Goal: Information Seeking & Learning: Learn about a topic

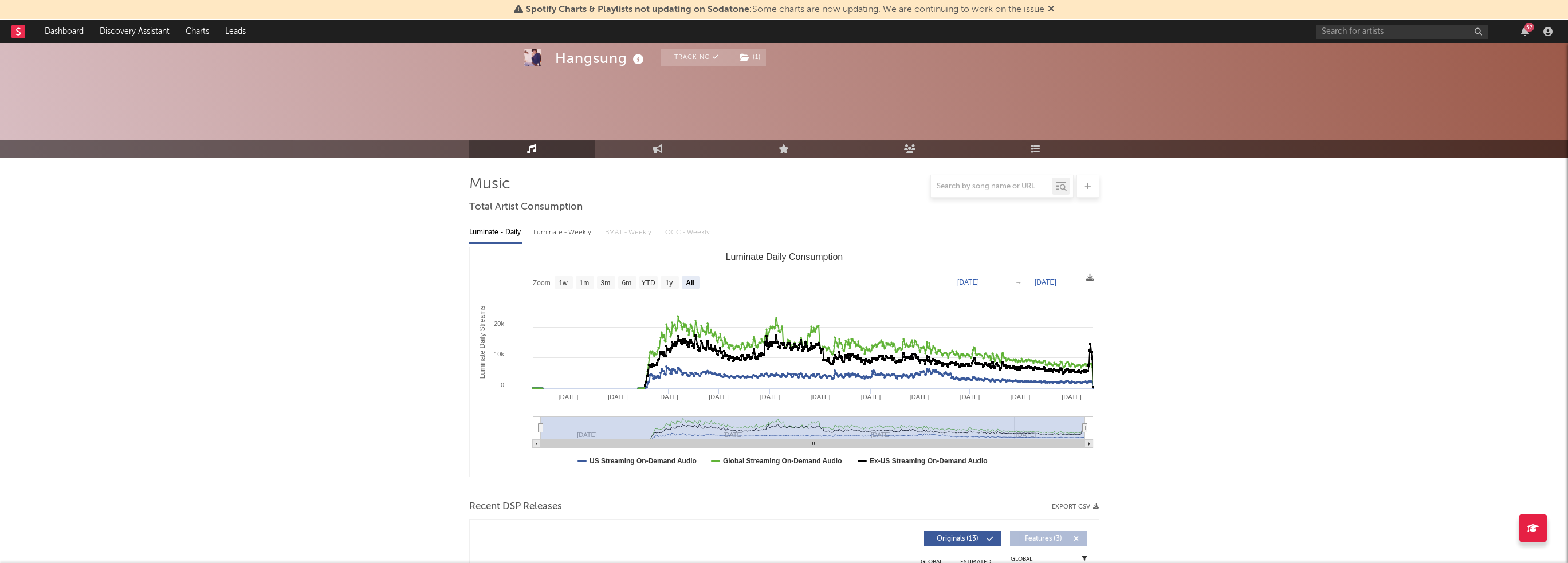
select select "All"
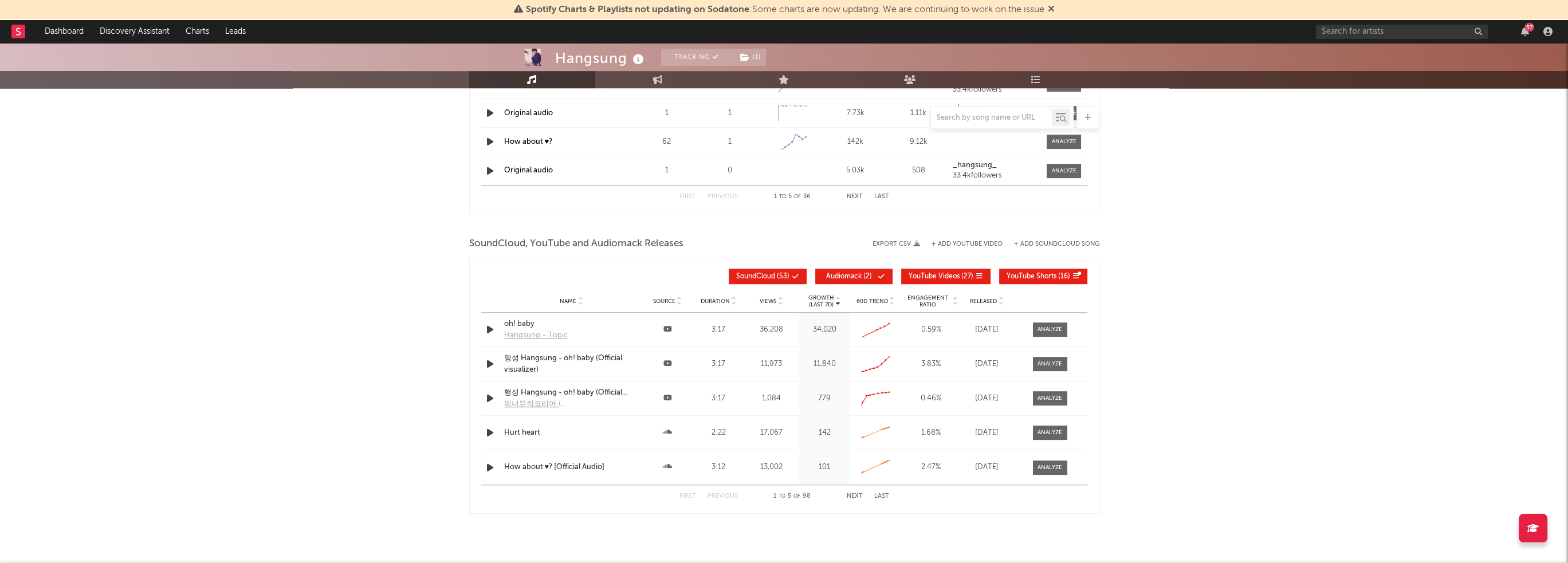
scroll to position [1525, 0]
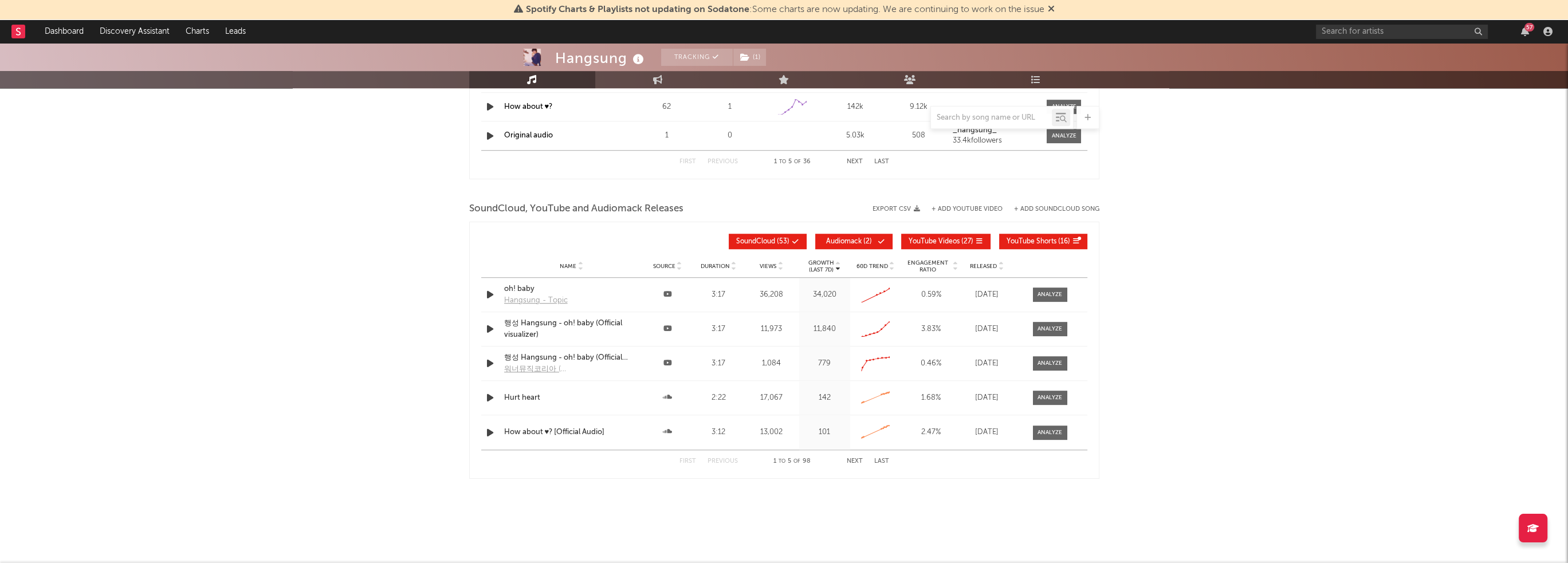
click at [787, 243] on button "SoundCloud ( 53 )" at bounding box center [768, 241] width 78 height 15
click at [862, 241] on span at bounding box center [863, 242] width 2 height 7
click at [771, 267] on span "Views" at bounding box center [768, 267] width 17 height 7
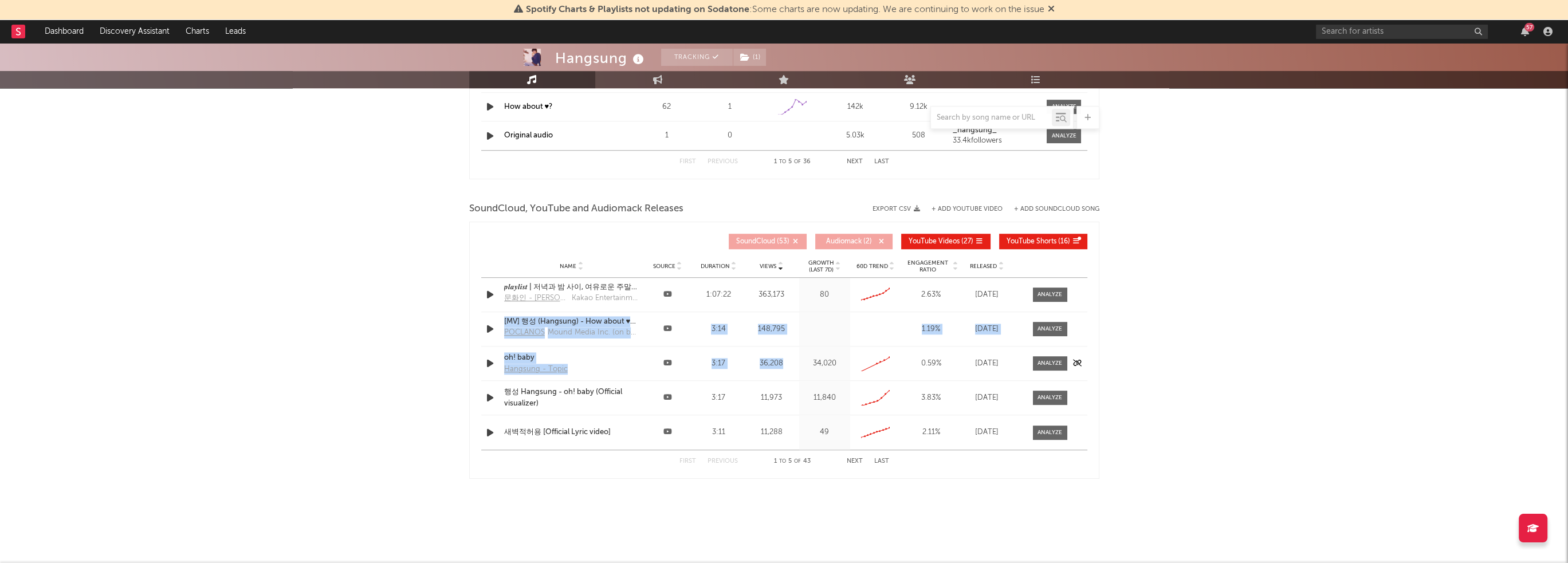
drag, startPoint x: 478, startPoint y: 317, endPoint x: 792, endPoint y: 352, distance: 315.9
click at [792, 352] on div "Views Name Source Duration Views Growth (Last 7d) 60D Trend Engagement Ratio Re…" at bounding box center [784, 350] width 630 height 257
click at [792, 352] on div "Name oh! baby Hangsung - Topic Source Duration 3:17 Views 36,208 Growth (Last 7…" at bounding box center [784, 364] width 606 height 34
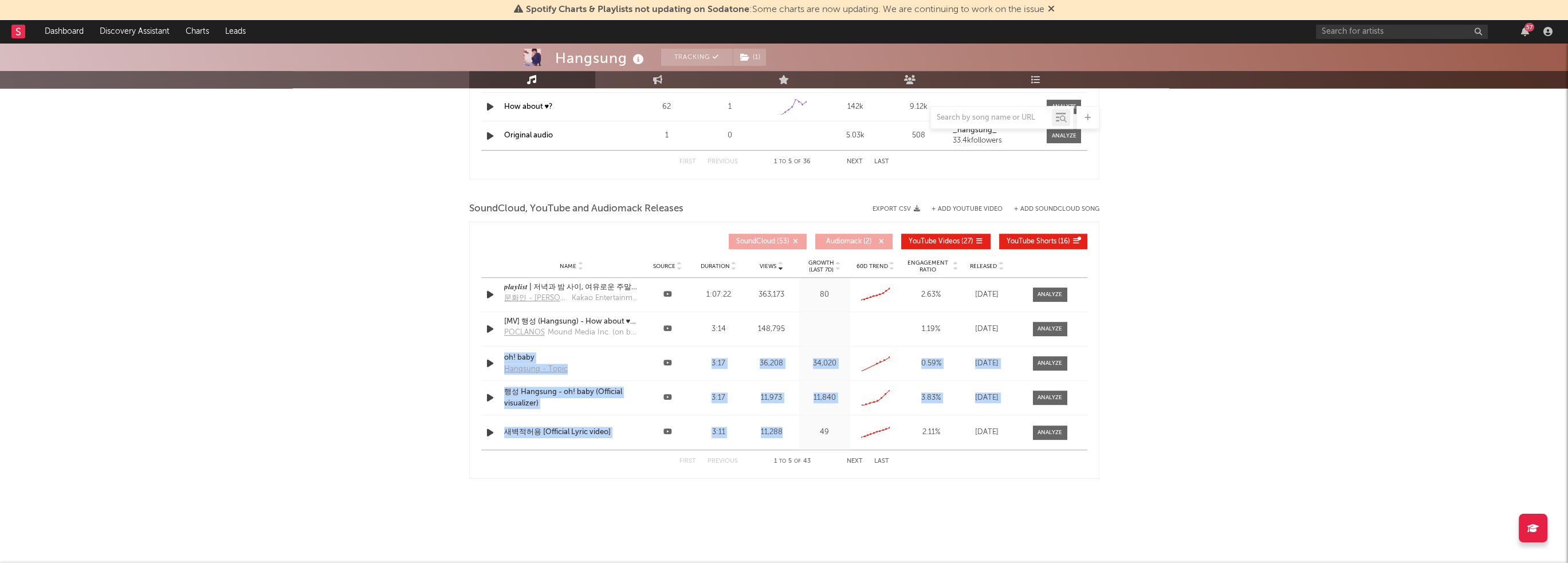
drag, startPoint x: 472, startPoint y: 352, endPoint x: 781, endPoint y: 447, distance: 323.3
click at [781, 447] on div "Views Name Source Duration Views Growth (Last 7d) 60D Trend Engagement Ratio Re…" at bounding box center [784, 350] width 630 height 257
click at [780, 442] on div "Name 새벽적허용 [Official Lyric video] Source Duration 3:11 Views 11,288 Growth (Las…" at bounding box center [784, 433] width 606 height 35
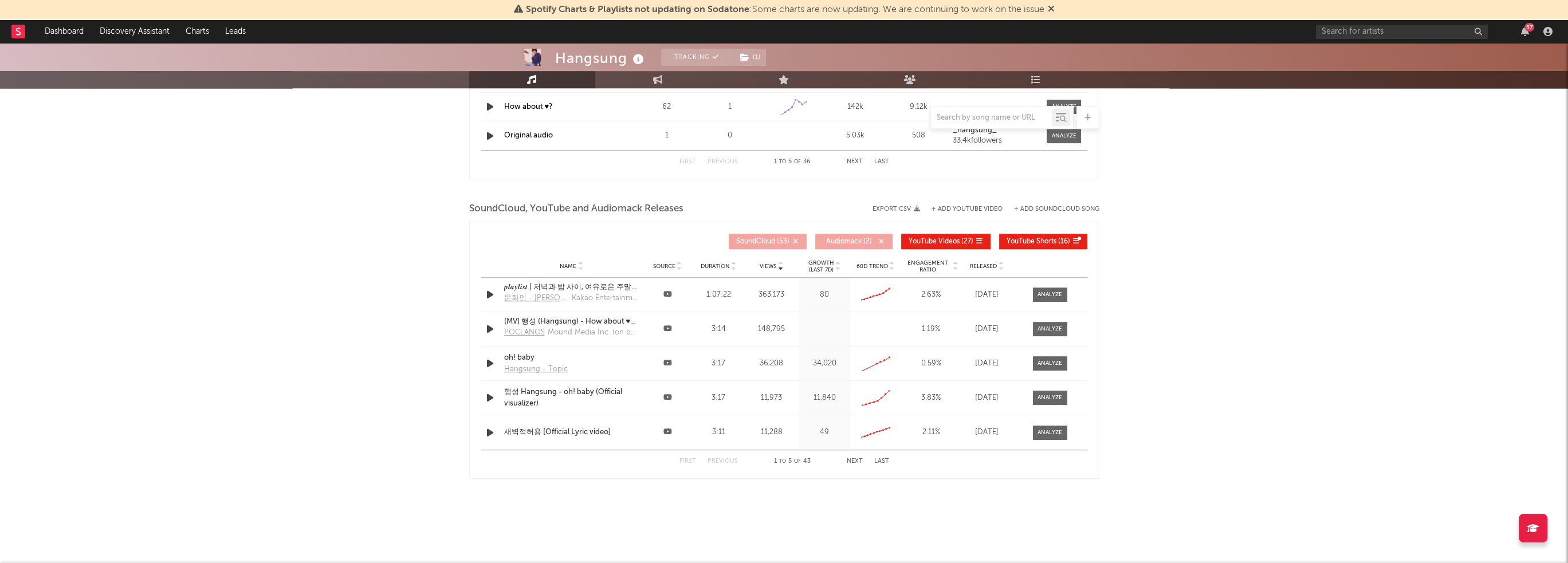
click at [848, 461] on button "Next" at bounding box center [855, 461] width 16 height 6
click at [855, 459] on button "Next" at bounding box center [855, 461] width 16 height 6
click at [725, 462] on button "Previous" at bounding box center [723, 461] width 31 height 6
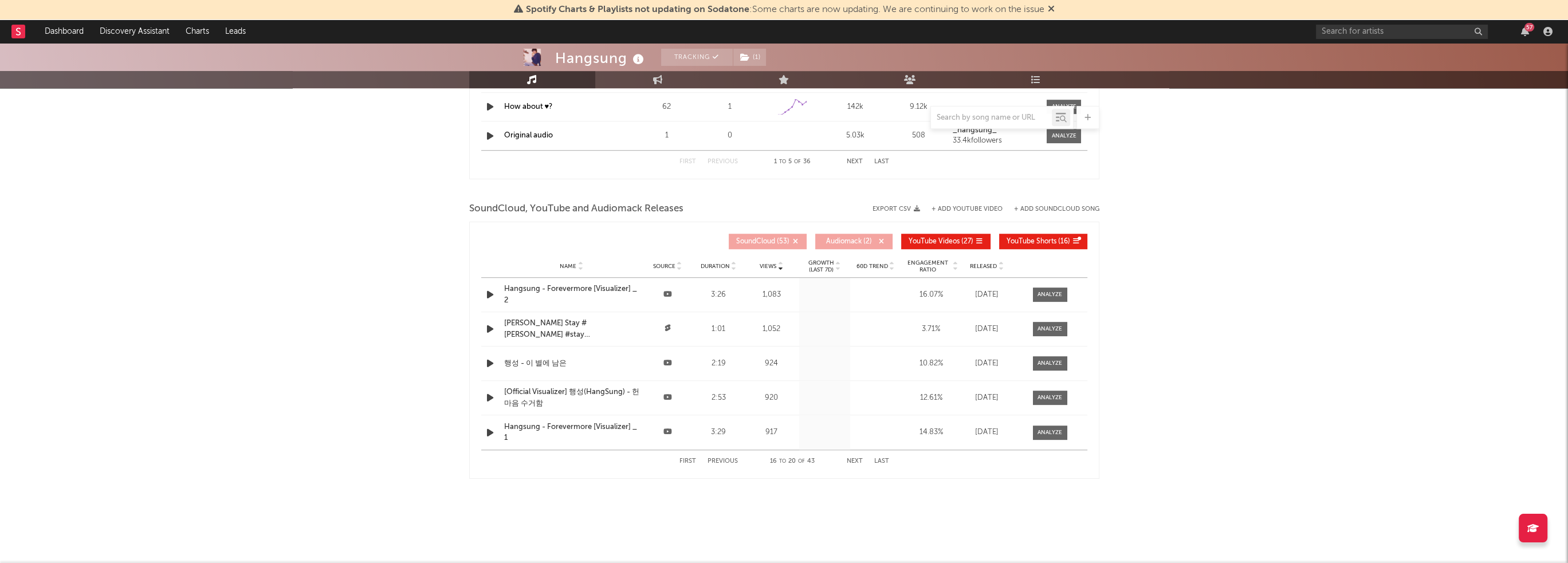
click at [725, 462] on button "Previous" at bounding box center [723, 461] width 31 height 6
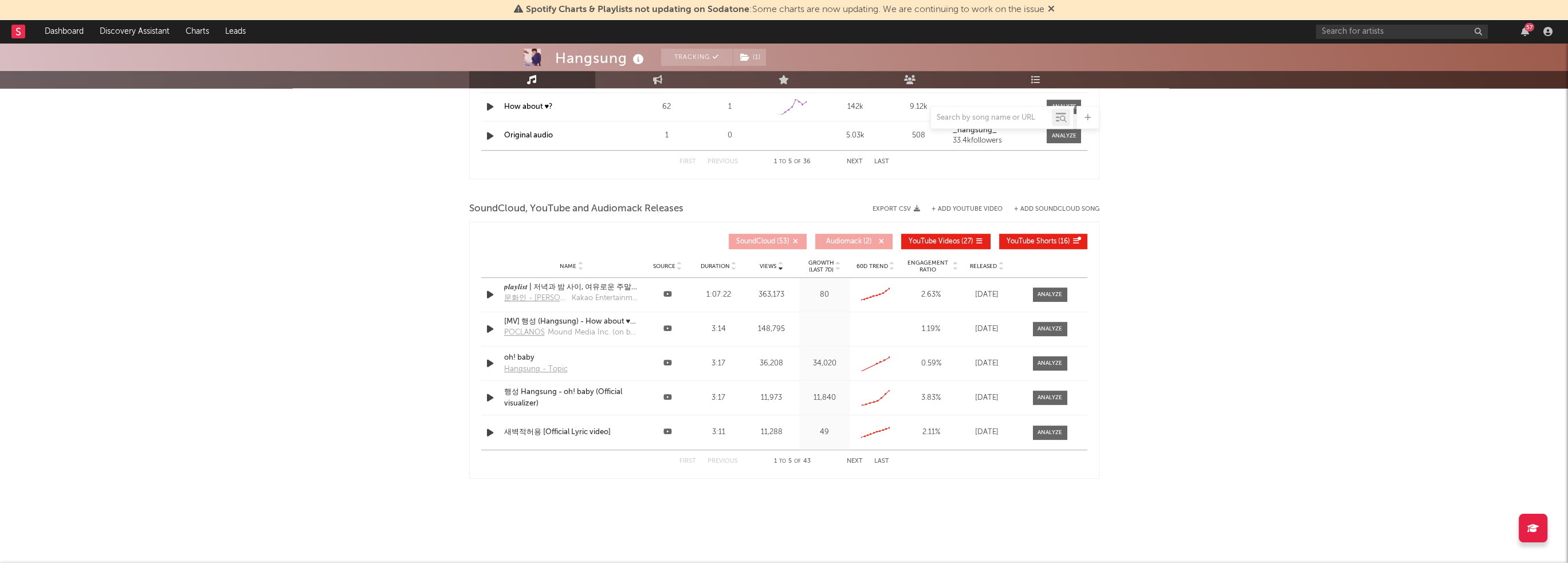
click at [725, 462] on button "Previous" at bounding box center [723, 461] width 31 height 6
click at [546, 370] on link "Hangsung - Topic" at bounding box center [538, 369] width 66 height 11
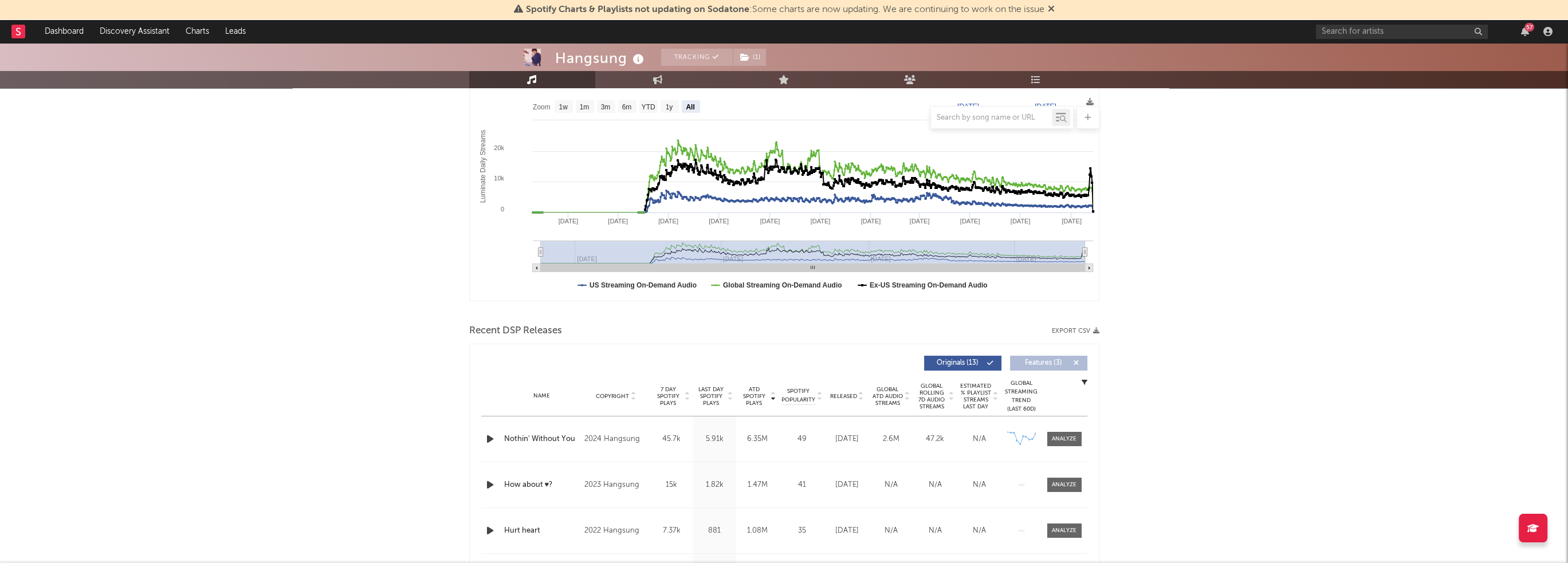
scroll to position [0, 0]
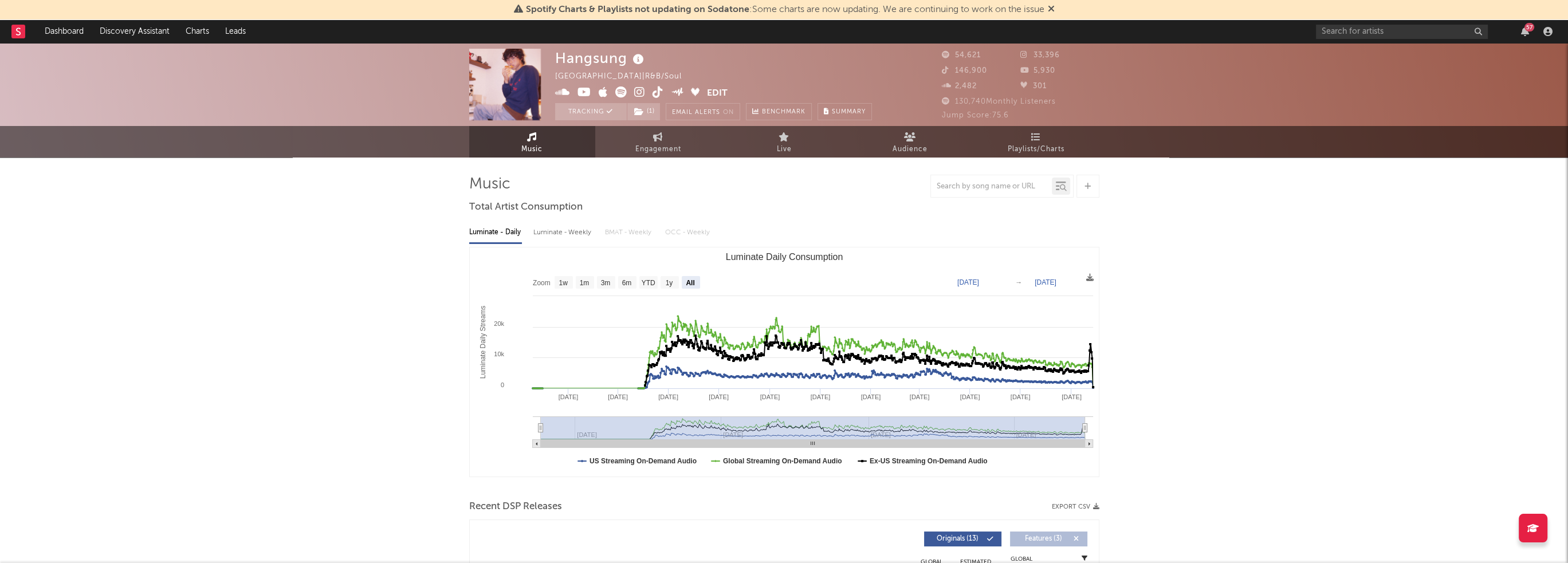
click at [965, 70] on span "146,900" at bounding box center [964, 70] width 45 height 7
click at [1019, 139] on link "Playlists/Charts" at bounding box center [1037, 142] width 126 height 31
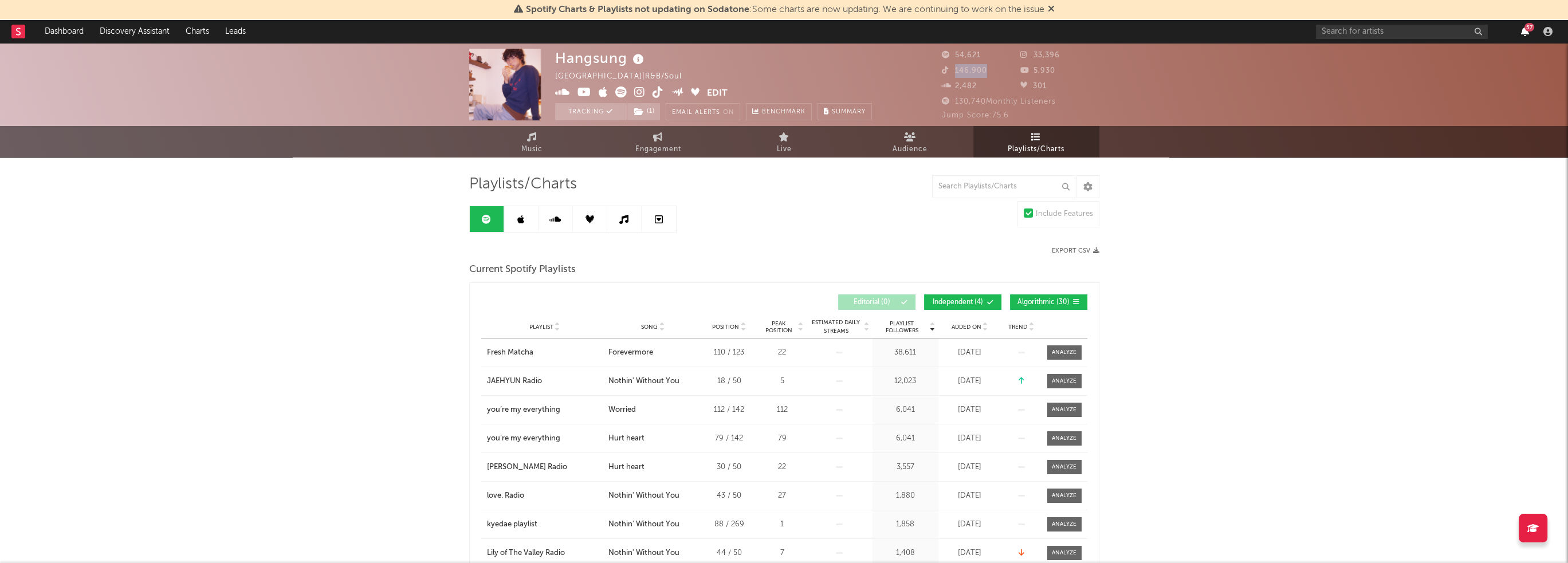
click at [1522, 27] on icon "button" at bounding box center [1525, 32] width 8 height 9
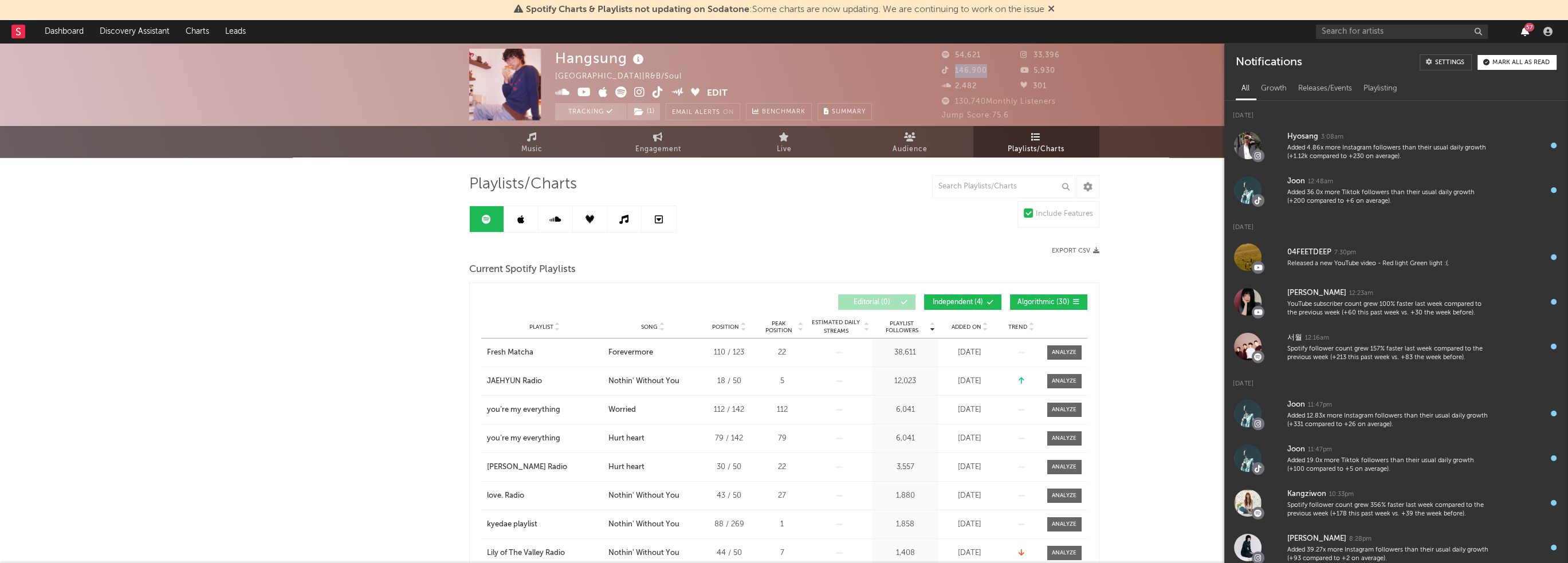
click at [1522, 27] on icon "button" at bounding box center [1525, 32] width 8 height 9
